Goal: Navigation & Orientation: Find specific page/section

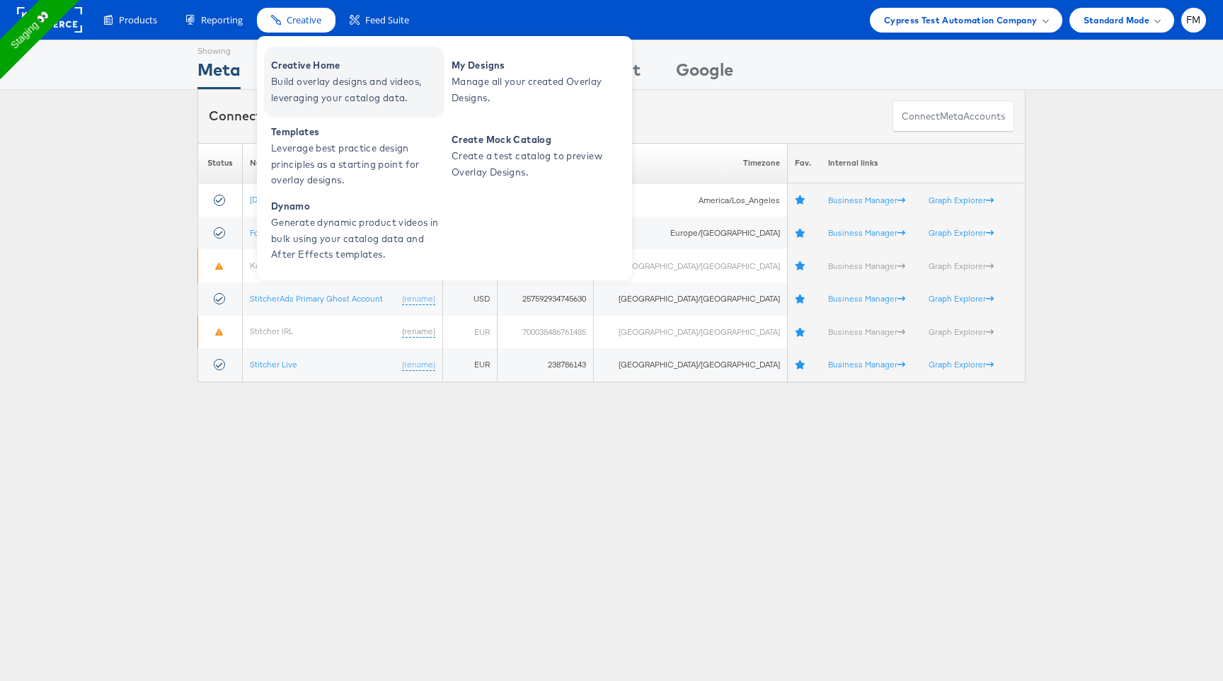
click at [293, 75] on span "Build overlay designs and videos, leveraging your catalog data." at bounding box center [356, 90] width 170 height 33
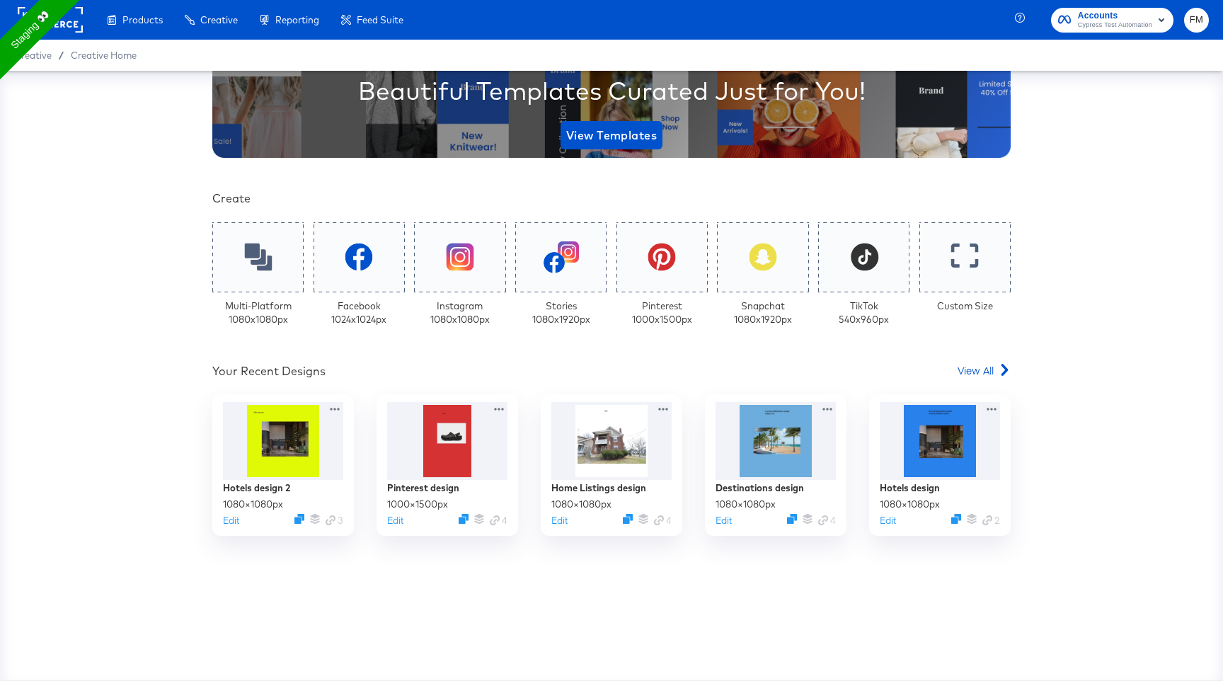
scroll to position [203, 0]
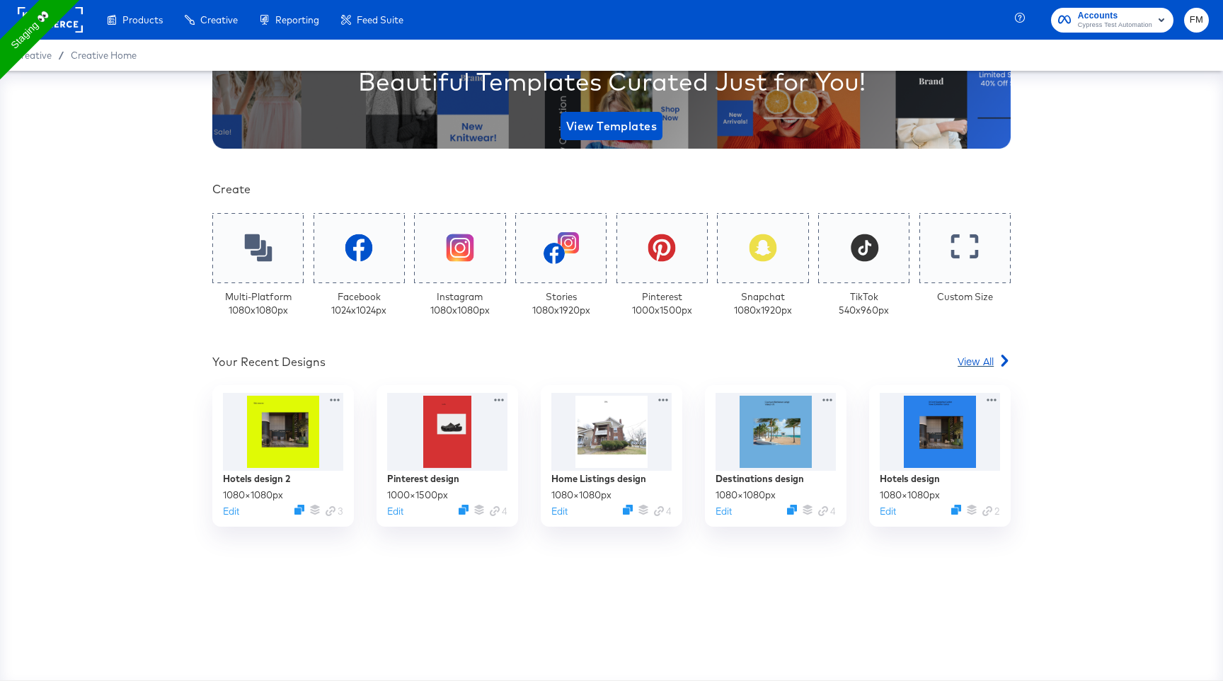
click at [989, 359] on span "View All" at bounding box center [975, 361] width 36 height 14
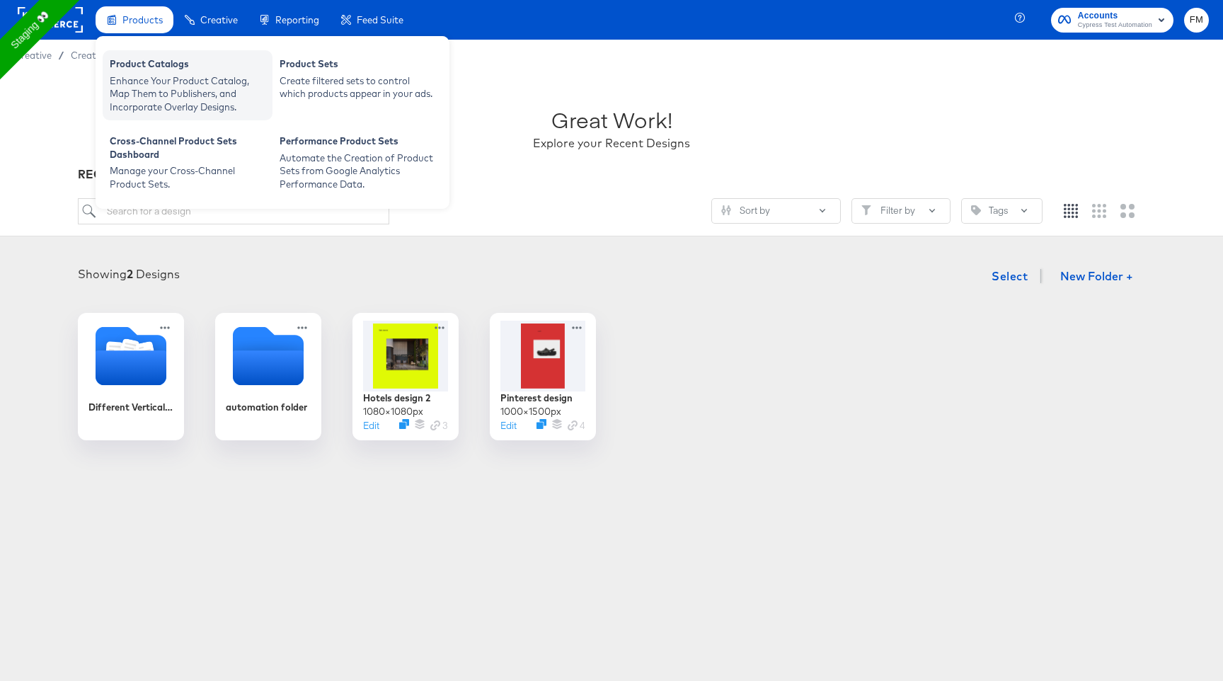
click at [244, 89] on div "Enhance Your Product Catalog, Map Them to Publishers, and Incorporate Overlay D…" at bounding box center [188, 94] width 156 height 40
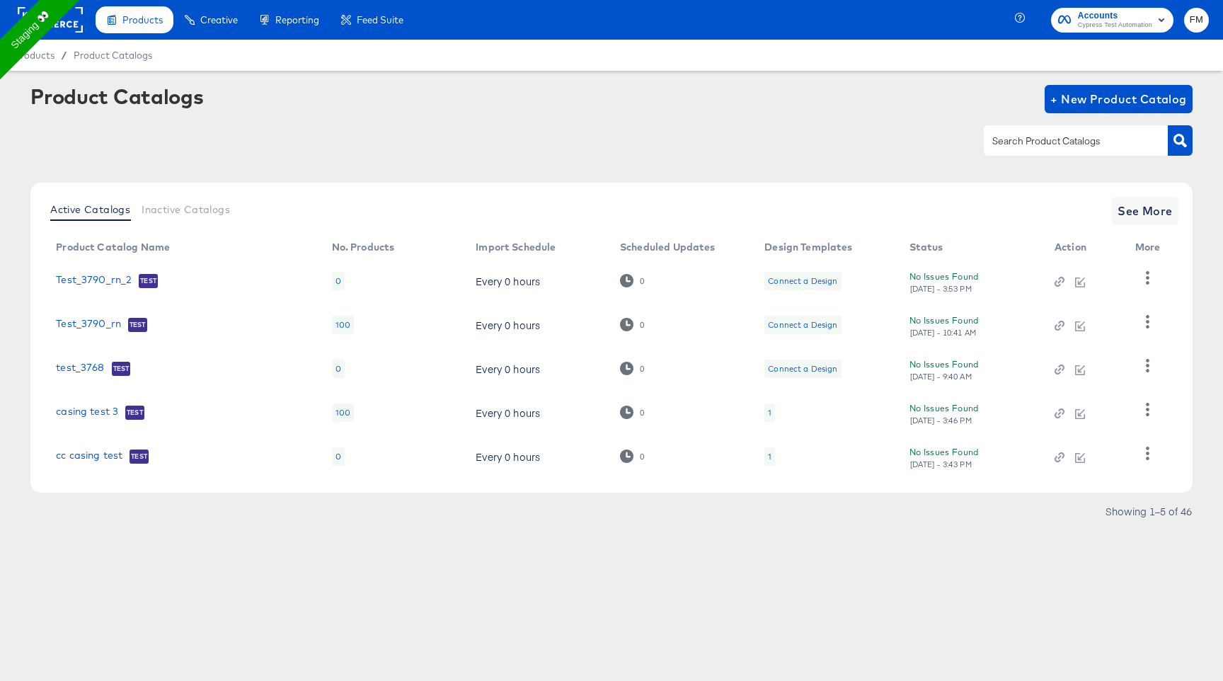
click at [946, 277] on div "No Issues Found [DATE] - 3:53 PM" at bounding box center [967, 281] width 117 height 25
click at [1145, 280] on icon "button" at bounding box center [1147, 277] width 13 height 13
click at [627, 284] on icon at bounding box center [626, 280] width 13 height 13
click at [1148, 207] on span "See More" at bounding box center [1144, 211] width 55 height 20
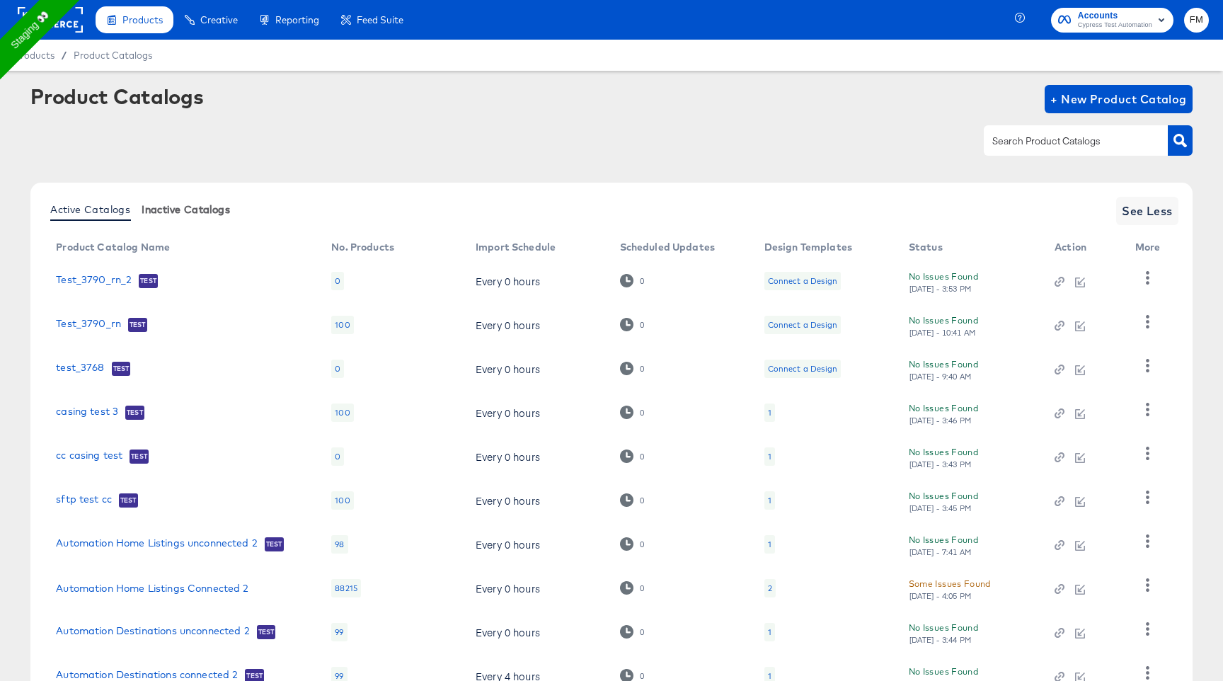
click at [139, 208] on button "Inactive Catalogs" at bounding box center [186, 208] width 100 height 23
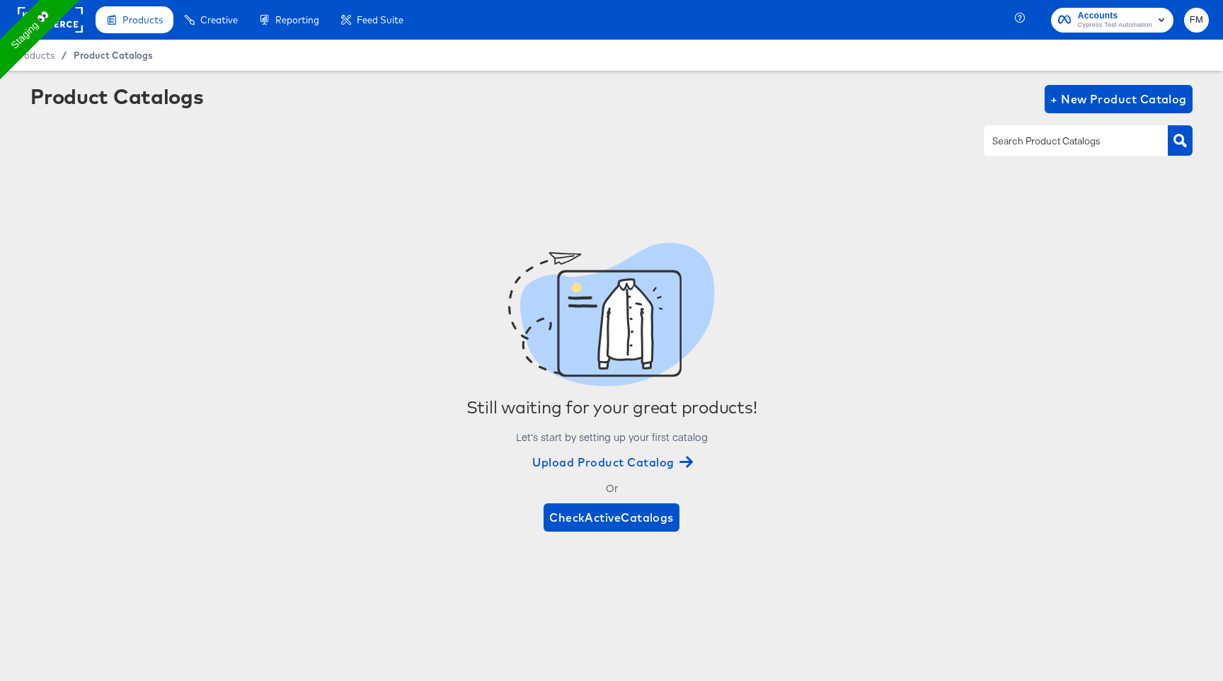
click at [130, 57] on span "Product Catalogs" at bounding box center [113, 55] width 79 height 11
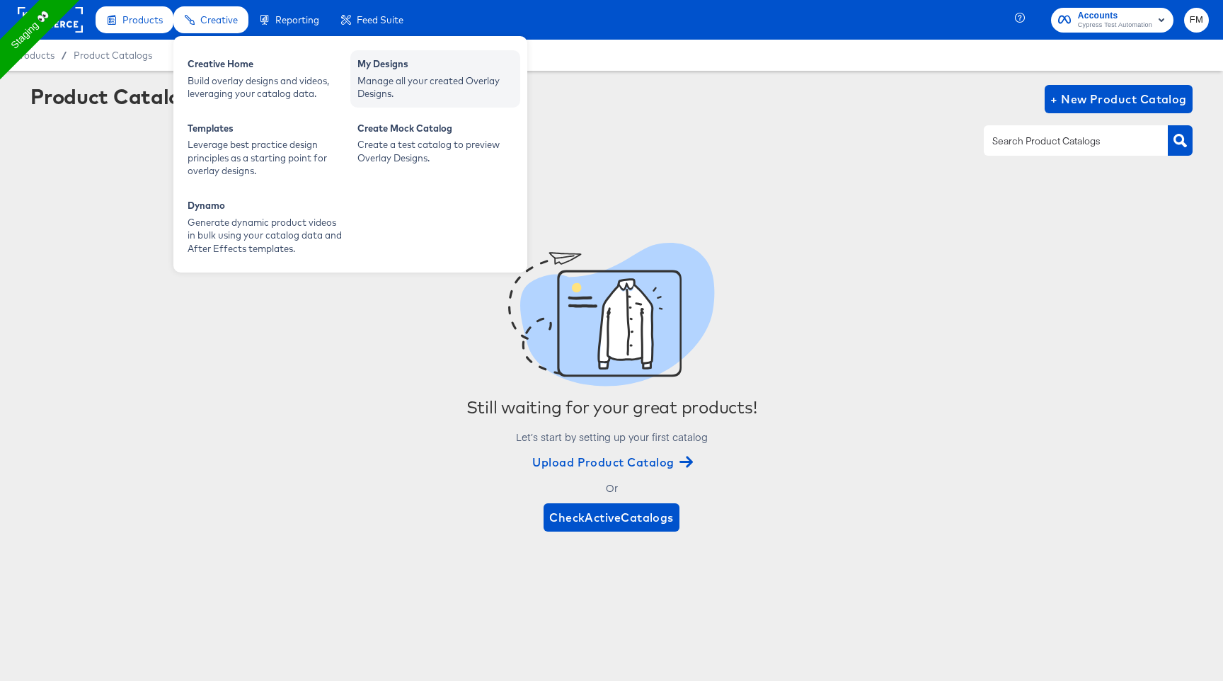
click at [394, 83] on div "Manage all your created Overlay Designs." at bounding box center [435, 87] width 156 height 26
